Goal: Information Seeking & Learning: Check status

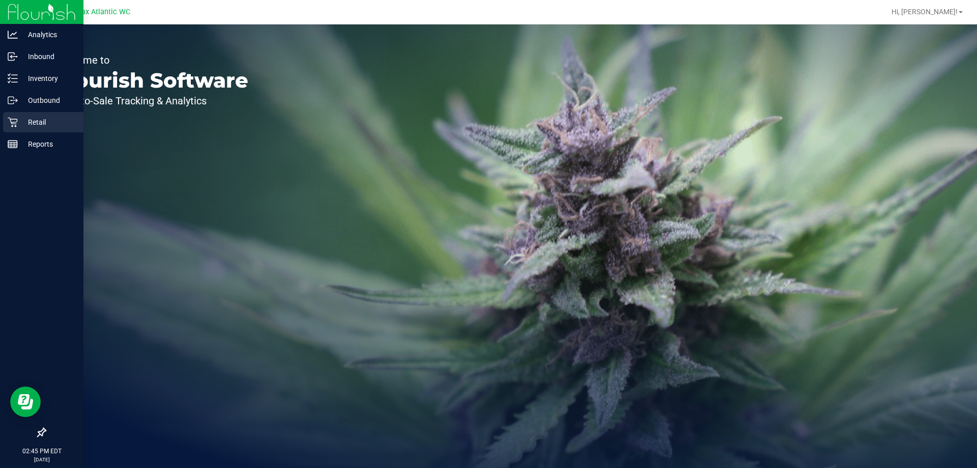
click at [17, 127] on div "Retail" at bounding box center [43, 122] width 80 height 20
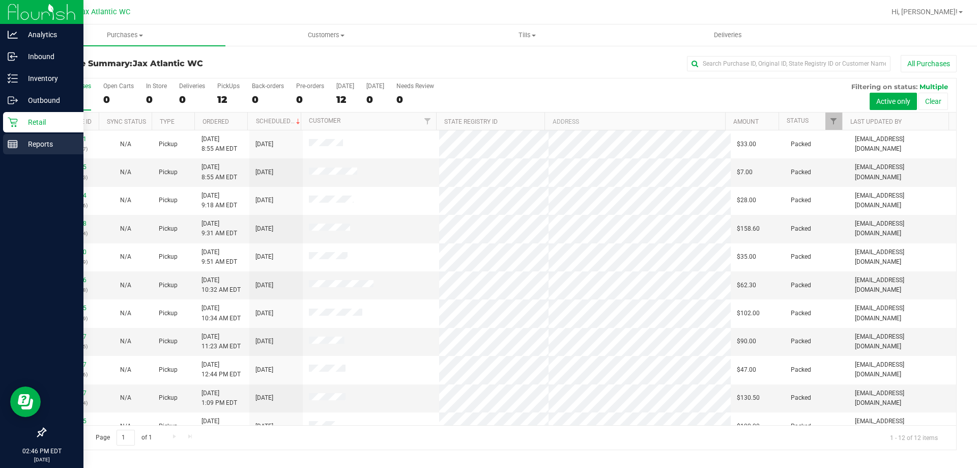
click at [44, 145] on p "Reports" at bounding box center [48, 144] width 61 height 12
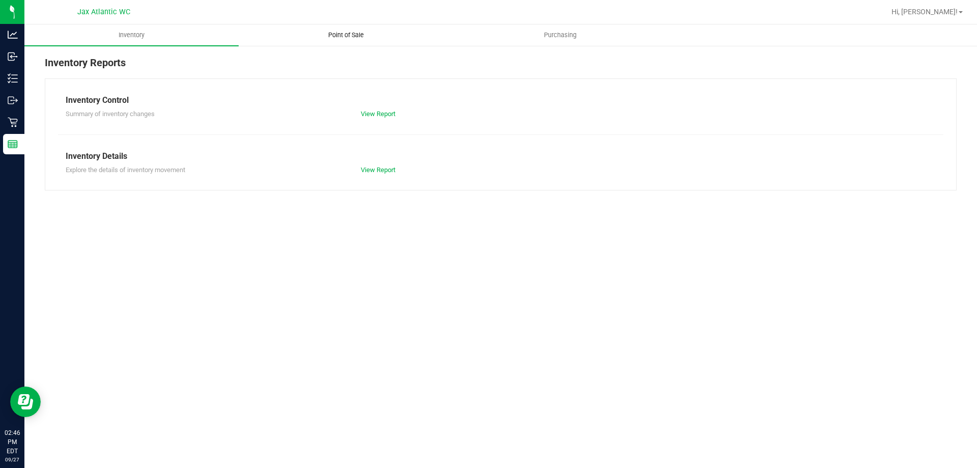
click at [346, 38] on span "Point of Sale" at bounding box center [345, 35] width 63 height 9
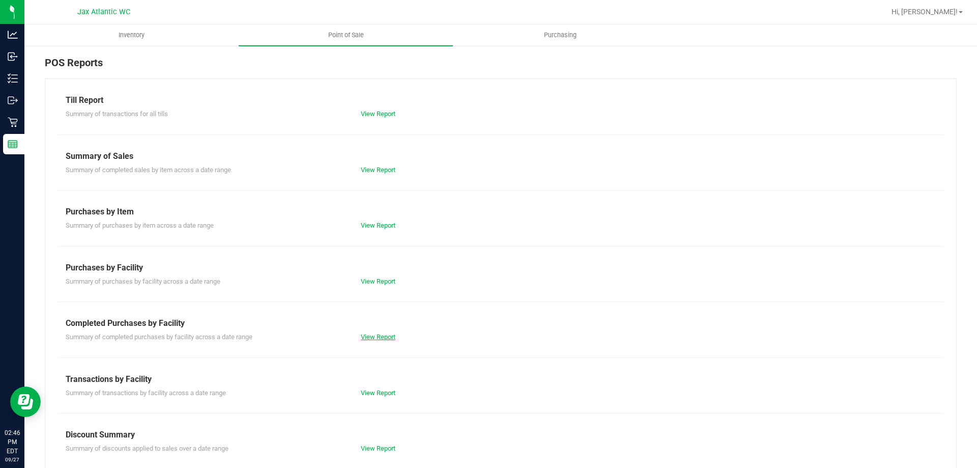
click at [363, 337] on link "View Report" at bounding box center [378, 337] width 35 height 8
